Goal: Entertainment & Leisure: Consume media (video, audio)

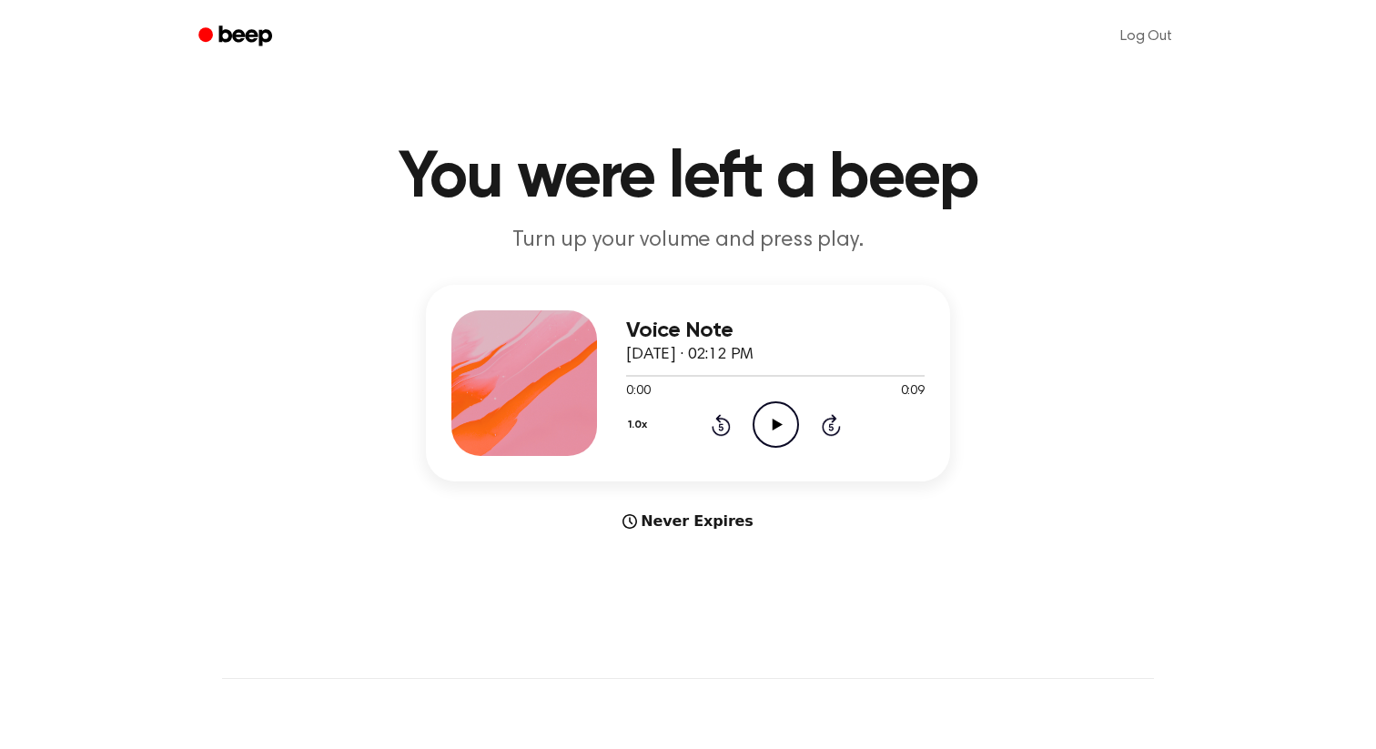
click at [774, 410] on icon "Play Audio" at bounding box center [776, 424] width 46 height 46
click at [760, 421] on icon "Play Audio" at bounding box center [776, 424] width 46 height 46
click at [771, 419] on icon "Play Audio" at bounding box center [776, 424] width 46 height 46
